Goal: Information Seeking & Learning: Learn about a topic

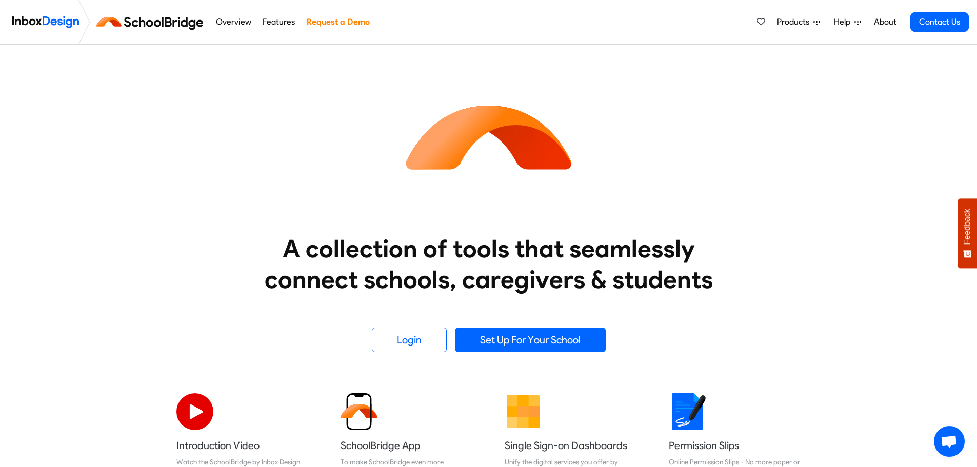
scroll to position [154, 0]
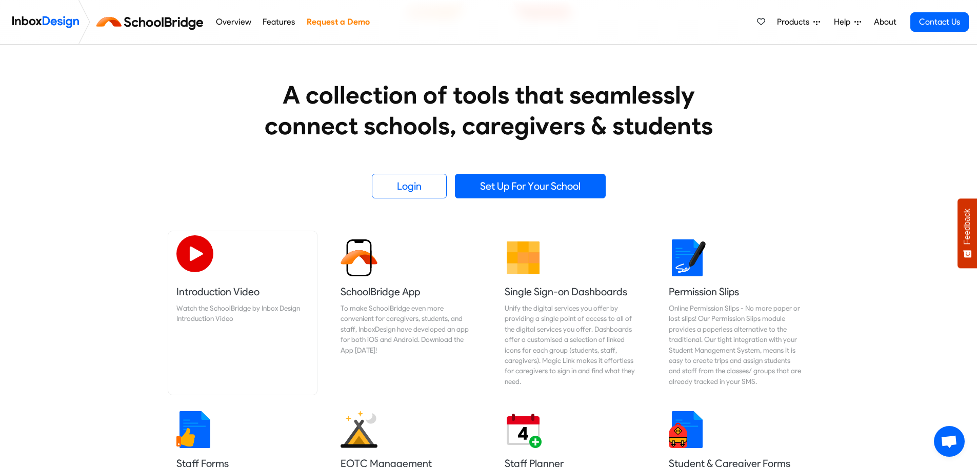
click at [197, 250] on img at bounding box center [194, 253] width 37 height 37
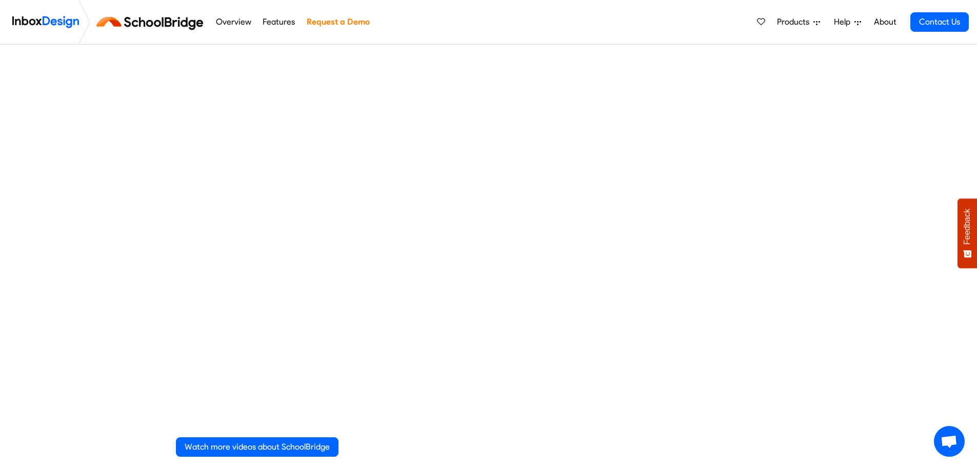
drag, startPoint x: 131, startPoint y: 151, endPoint x: -488, endPoint y: -49, distance: 650.7
click at [0, 0] on html "Wishlist All Features Overview Features Request a Demo Products Mobile APP Pric…" at bounding box center [488, 375] width 977 height 750
